Goal: Navigation & Orientation: Find specific page/section

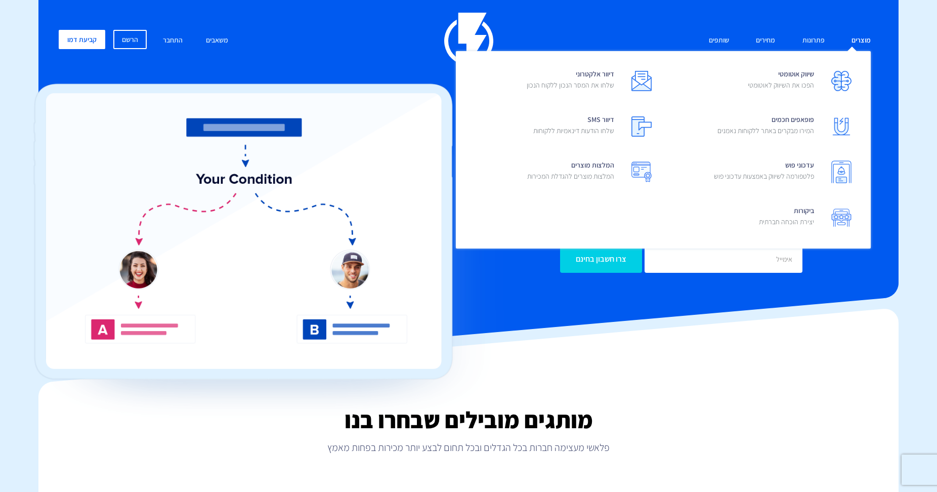
click at [860, 42] on link "מוצרים" at bounding box center [861, 41] width 34 height 22
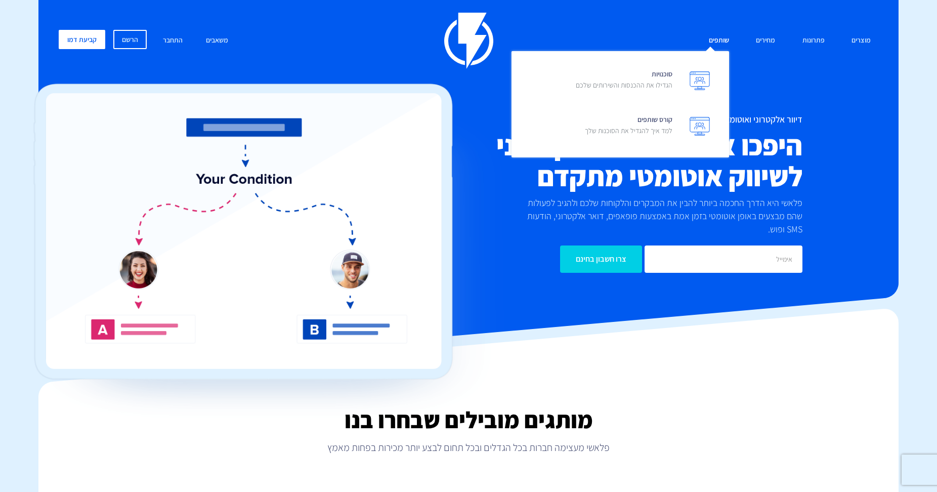
click at [724, 39] on link "שותפים" at bounding box center [718, 41] width 35 height 22
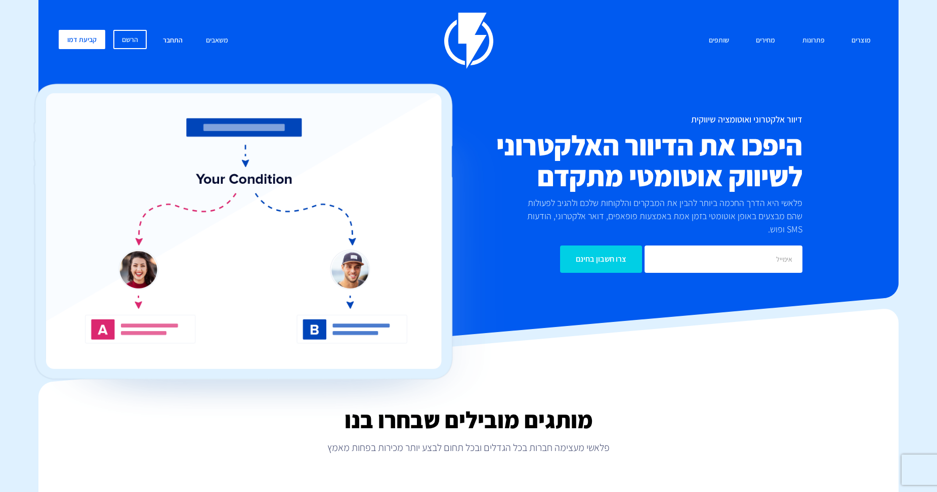
click at [176, 39] on link "התחבר" at bounding box center [172, 41] width 35 height 22
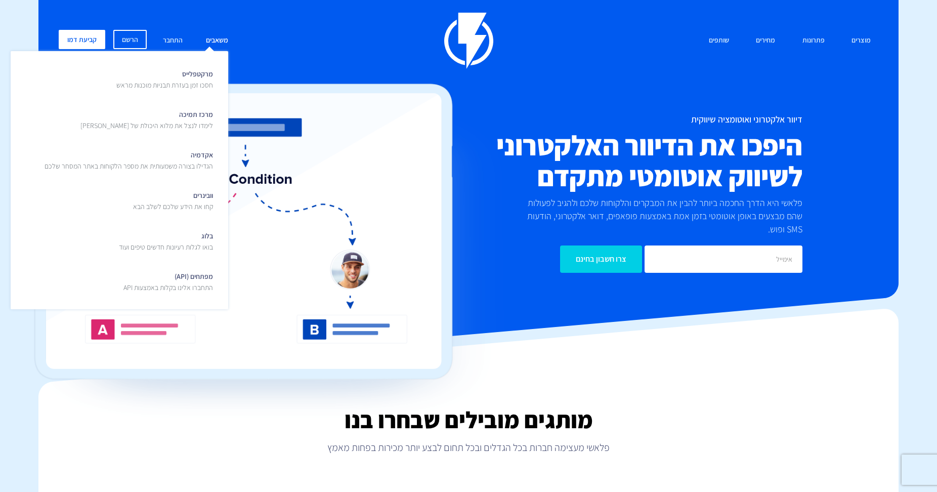
click at [219, 40] on link "משאבים" at bounding box center [216, 41] width 37 height 22
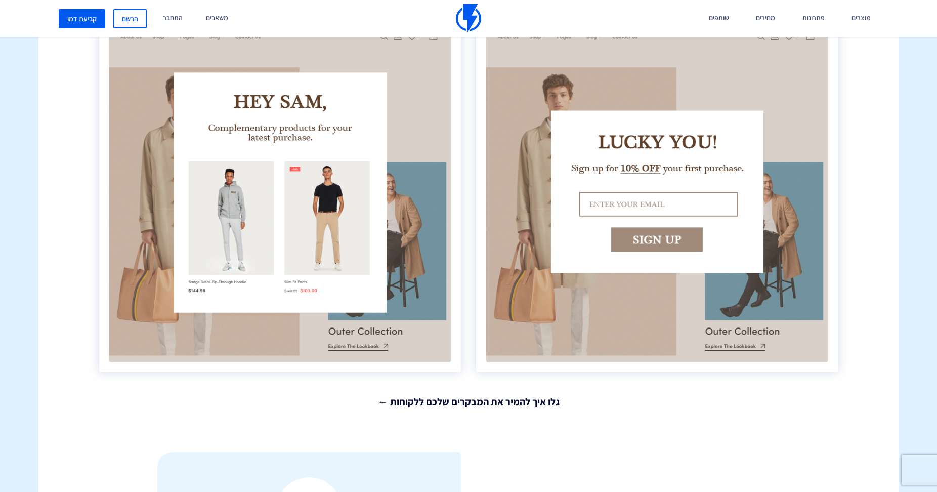
scroll to position [1961, 0]
